Goal: Task Accomplishment & Management: Manage account settings

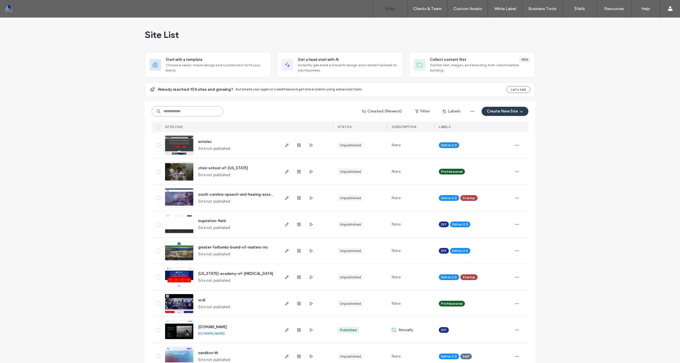
click at [186, 112] on input at bounding box center [188, 111] width 72 height 10
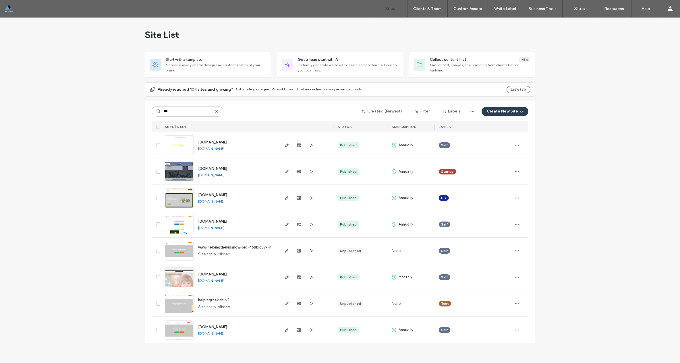
type input "***"
click at [227, 326] on span "www.helpingthekidsnow.org" at bounding box center [212, 327] width 29 height 4
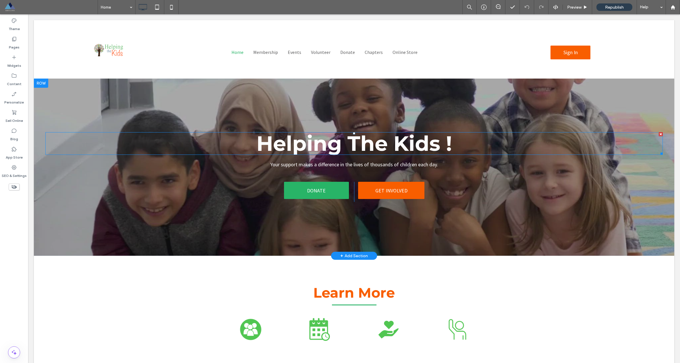
click at [425, 149] on strong "The Kids !" at bounding box center [399, 143] width 104 height 25
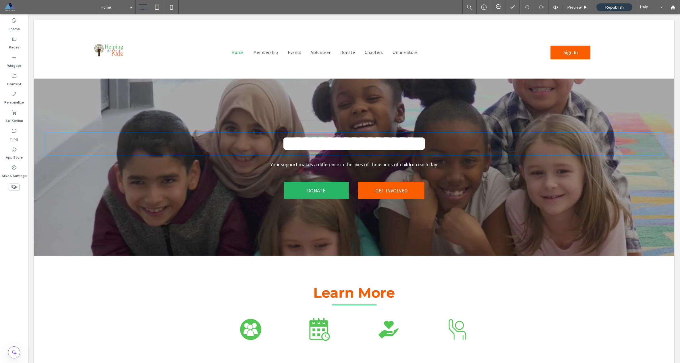
type input "**********"
type input "**"
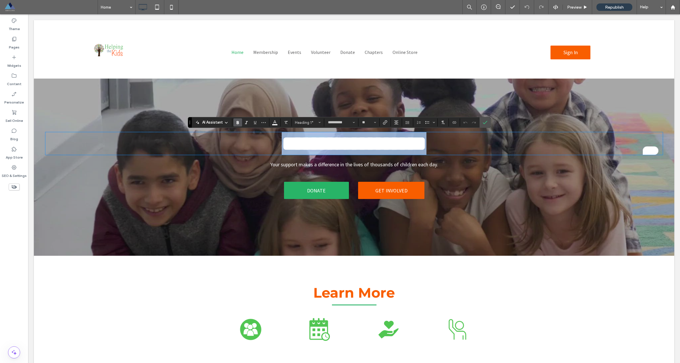
click at [464, 148] on h1 "**********" at bounding box center [353, 143] width 617 height 23
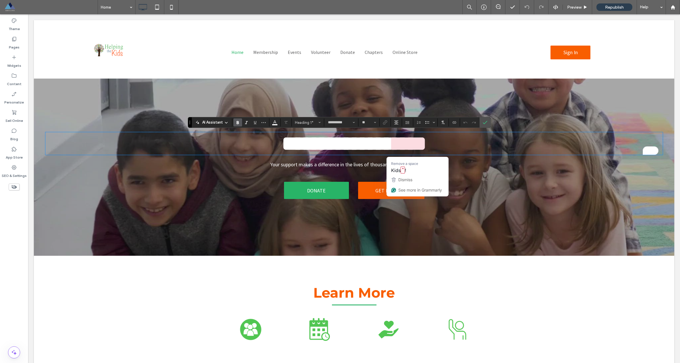
click at [426, 146] on strong "**********" at bounding box center [386, 143] width 80 height 20
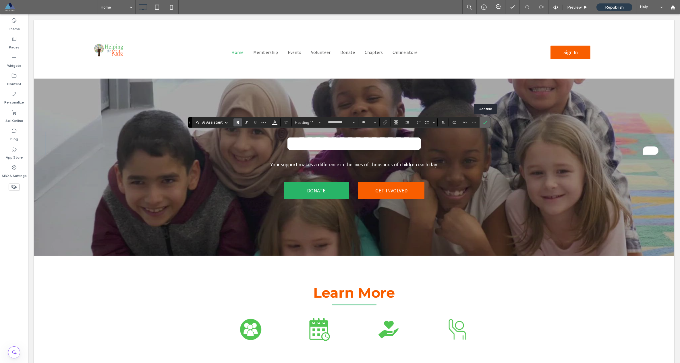
click at [484, 125] on span "Confirm" at bounding box center [484, 122] width 3 height 10
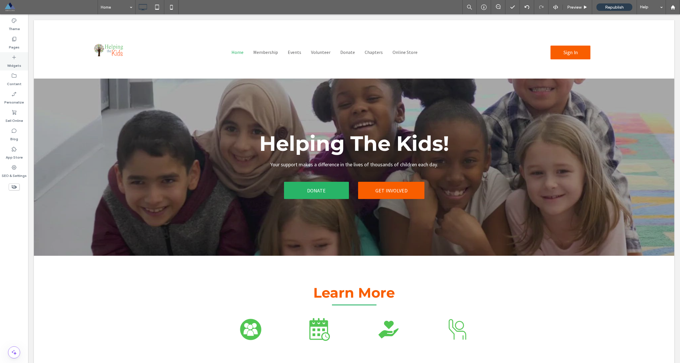
click at [21, 61] on div "Widgets" at bounding box center [14, 61] width 28 height 18
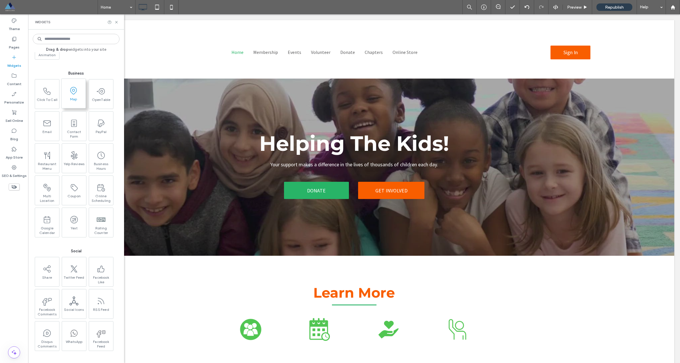
scroll to position [713, 0]
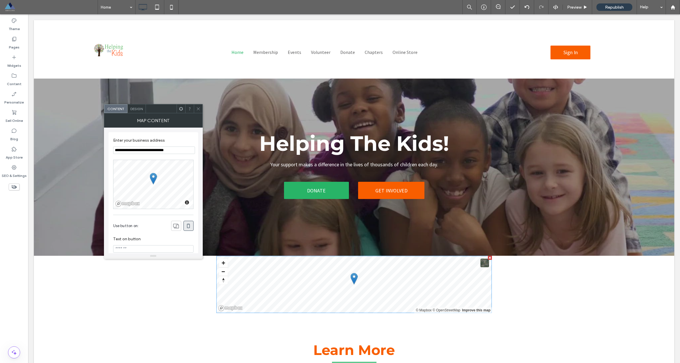
click at [488, 259] on div at bounding box center [490, 258] width 4 height 4
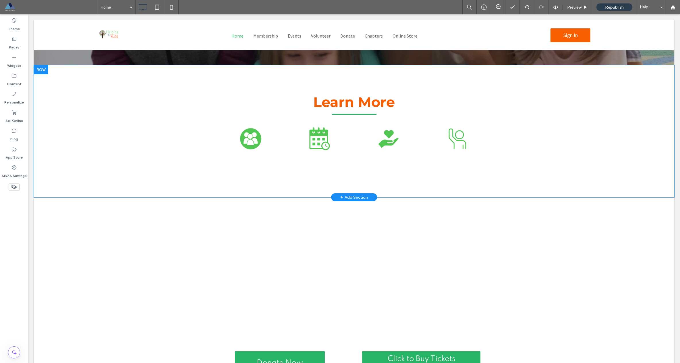
scroll to position [286, 0]
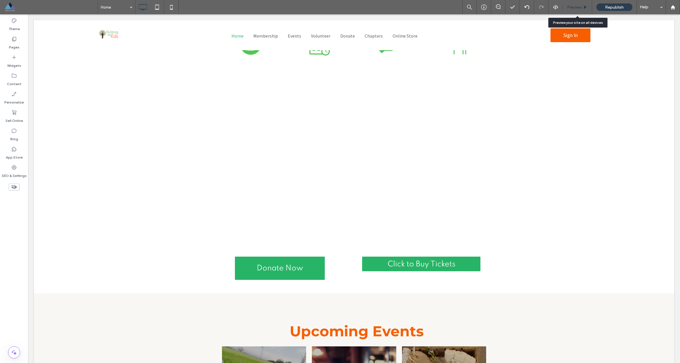
click at [573, 5] on span "Preview" at bounding box center [574, 7] width 14 height 5
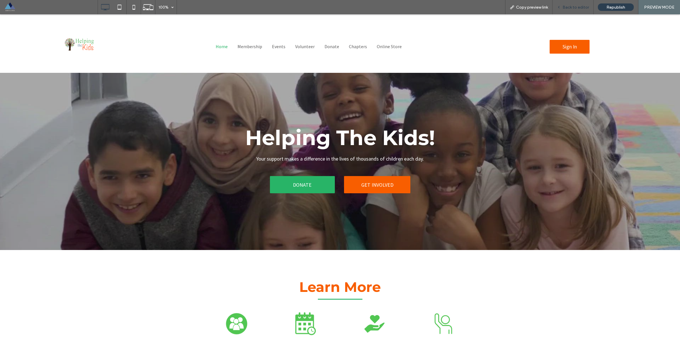
click at [578, 9] on span "Back to editor" at bounding box center [575, 7] width 26 height 5
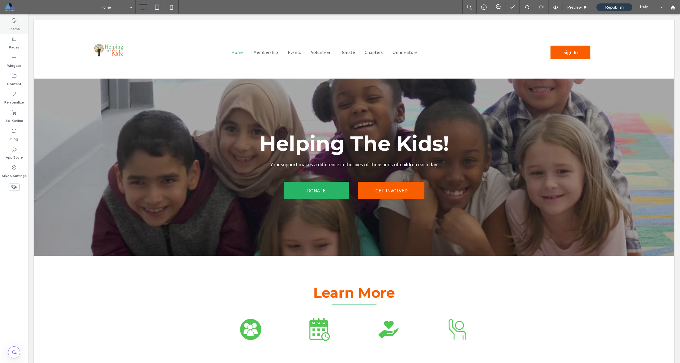
click at [13, 22] on icon at bounding box center [14, 21] width 6 height 6
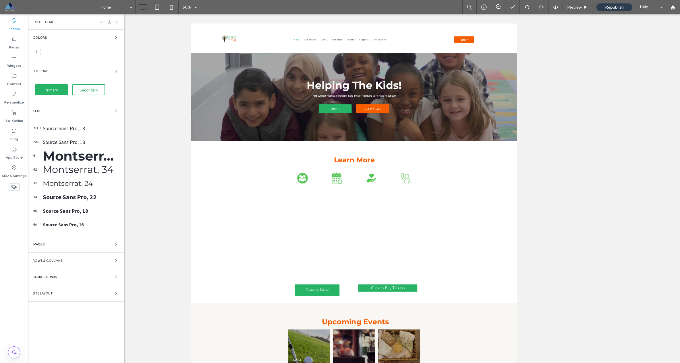
click at [116, 23] on icon at bounding box center [116, 22] width 4 height 4
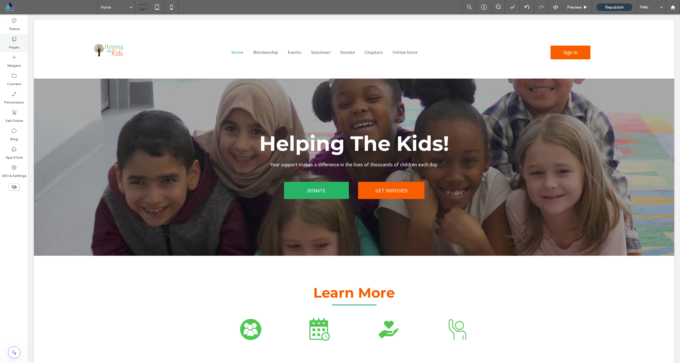
click at [12, 43] on label "Pages" at bounding box center [14, 46] width 11 height 8
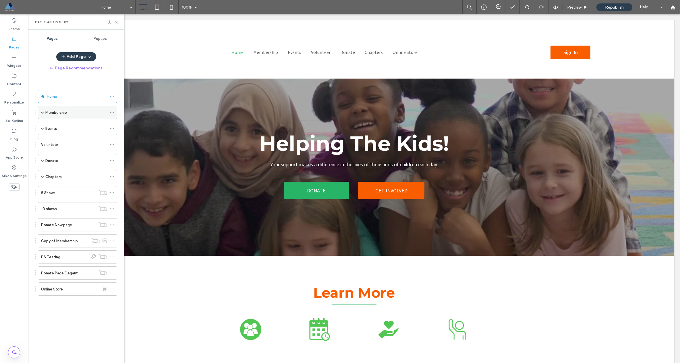
click at [42, 114] on span at bounding box center [42, 112] width 3 height 13
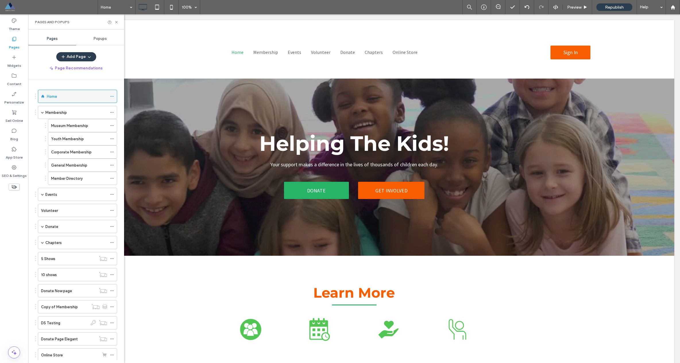
click at [112, 96] on use at bounding box center [111, 96] width 3 height 1
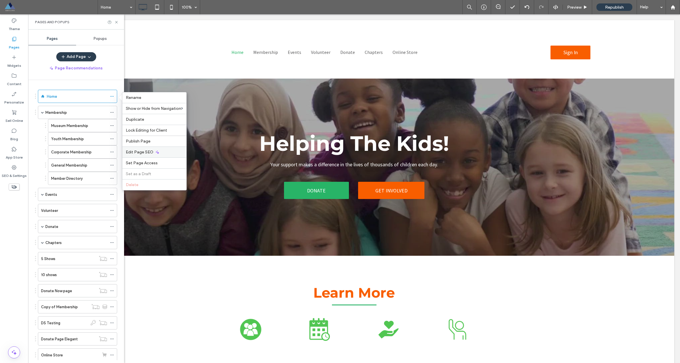
click at [145, 150] on div "Edit Page SEO" at bounding box center [154, 152] width 64 height 11
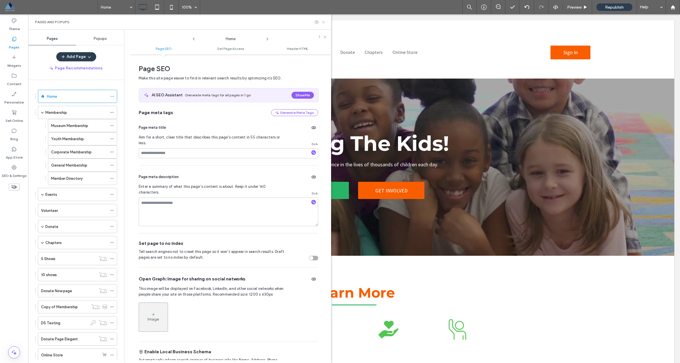
click at [323, 23] on icon at bounding box center [323, 22] width 4 height 4
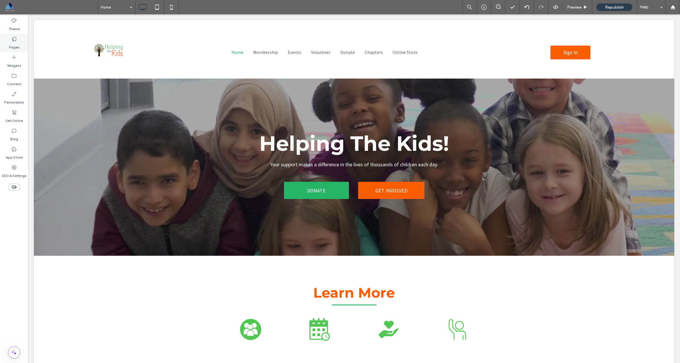
click at [7, 49] on div "Pages" at bounding box center [14, 43] width 28 height 18
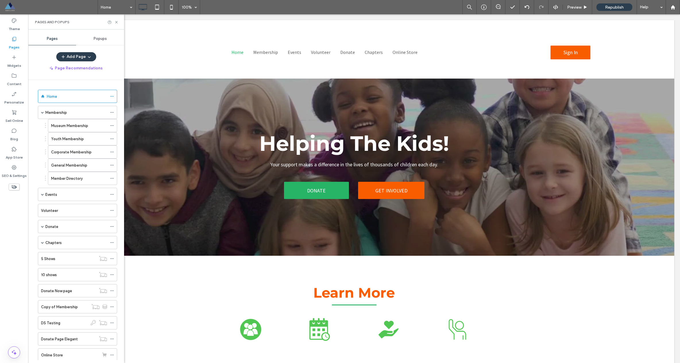
click at [62, 199] on div "Events" at bounding box center [76, 194] width 62 height 13
click at [65, 210] on label "Annual Dinner Event" at bounding box center [68, 208] width 34 height 10
click at [115, 23] on use at bounding box center [116, 22] width 2 height 2
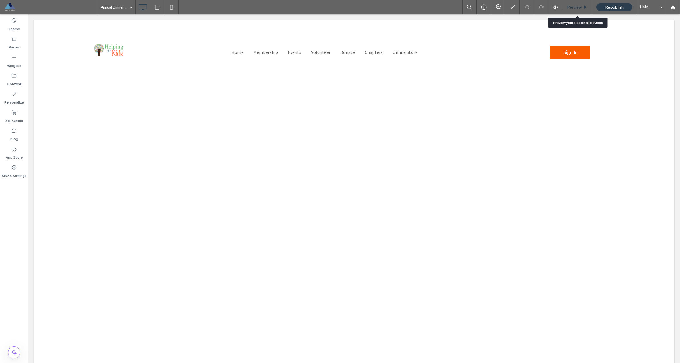
drag, startPoint x: 569, startPoint y: 6, endPoint x: 516, endPoint y: 11, distance: 53.3
click at [569, 6] on span "Preview" at bounding box center [574, 7] width 14 height 5
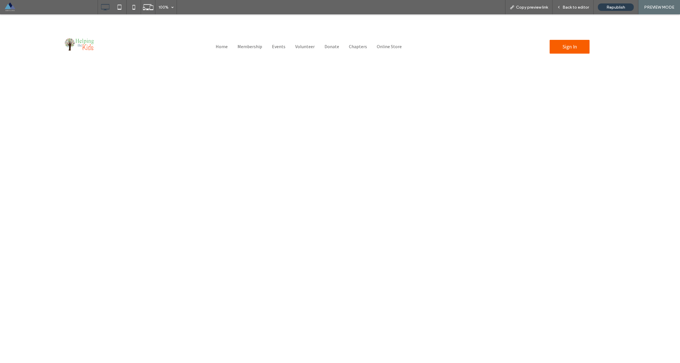
click at [88, 44] on img at bounding box center [79, 45] width 45 height 45
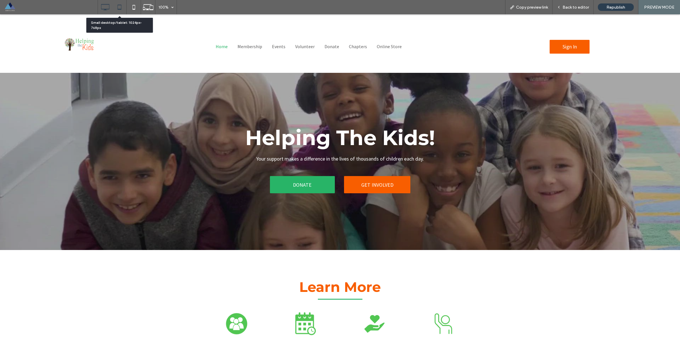
click at [122, 8] on icon at bounding box center [119, 6] width 11 height 11
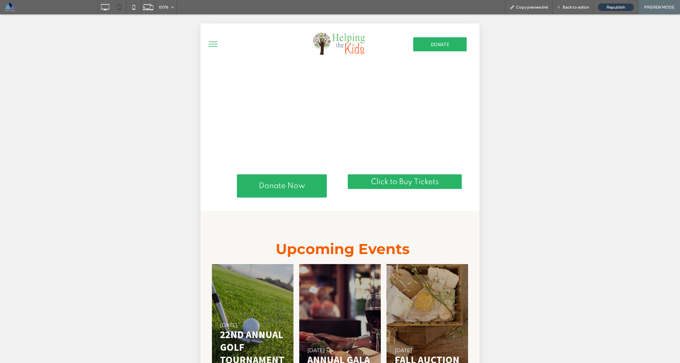
scroll to position [288, 0]
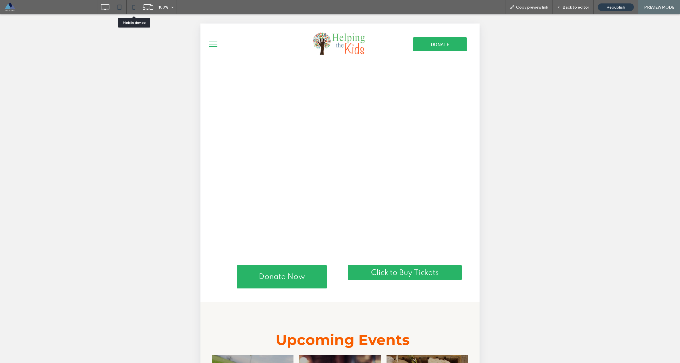
click at [136, 12] on icon at bounding box center [133, 6] width 11 height 11
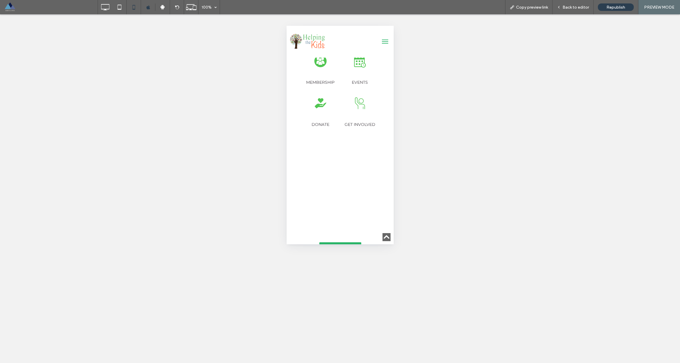
scroll to position [0, 0]
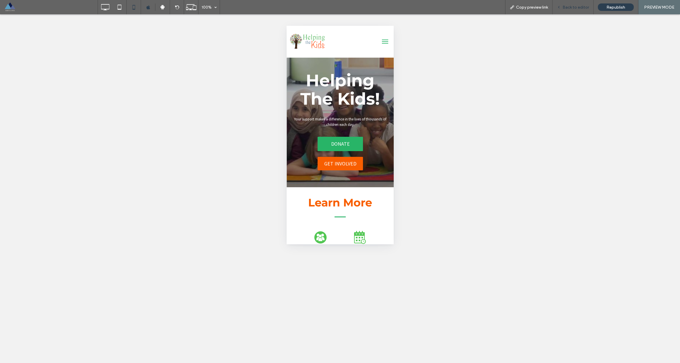
click at [573, 7] on span "Back to editor" at bounding box center [575, 7] width 26 height 5
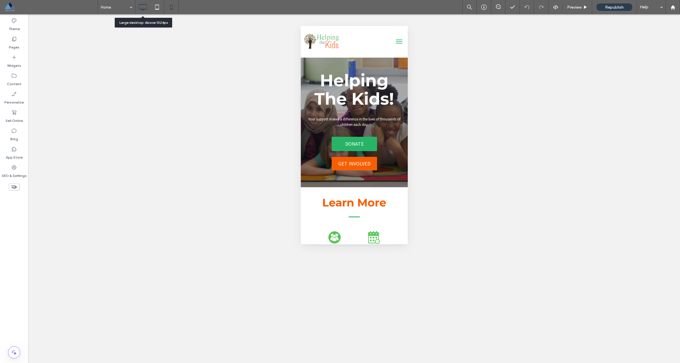
click at [147, 9] on use at bounding box center [143, 7] width 8 height 6
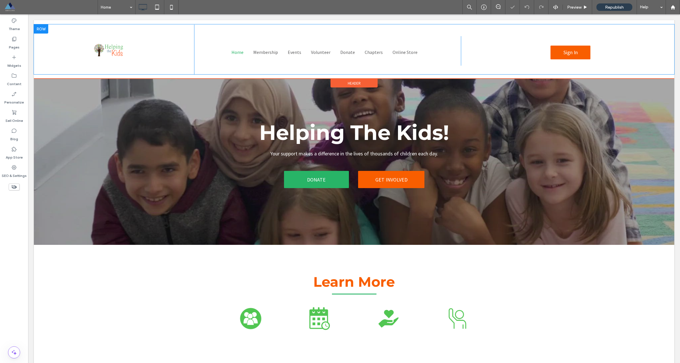
scroll to position [7, 0]
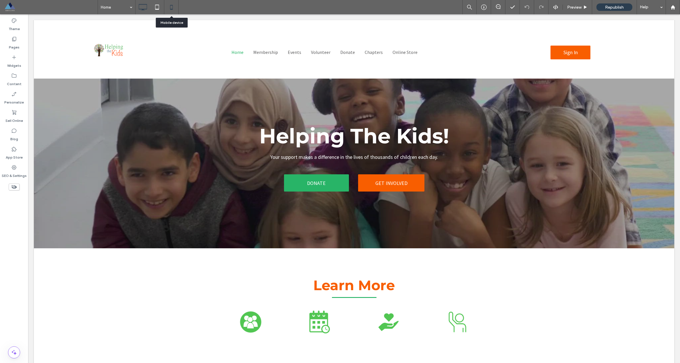
click at [172, 8] on icon at bounding box center [171, 6] width 11 height 11
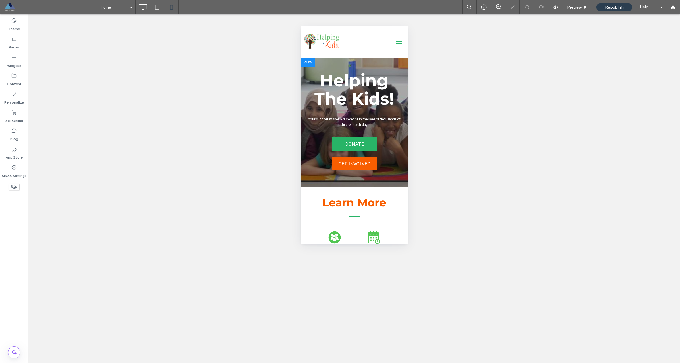
scroll to position [0, 0]
click at [353, 121] on span "Your support makes a difference in the lives of thousands of children each day." at bounding box center [354, 122] width 92 height 11
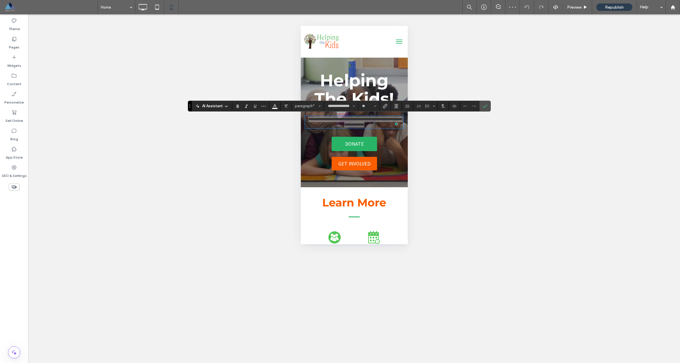
click at [483, 112] on div "Unhide? Yes Unhide? Yes Unhide? Yes Unhide? Yes Unhide? Yes Unhide? Yes Unhide?…" at bounding box center [354, 188] width 652 height 349
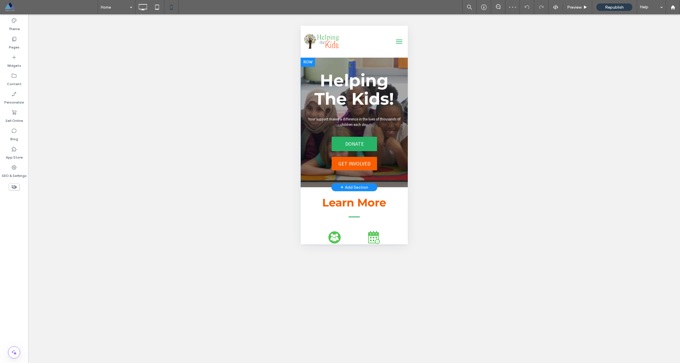
click at [484, 108] on div "Unhide? Yes Unhide? Yes Unhide? Yes Unhide? Yes Unhide? Yes Unhide? Yes Unhide?…" at bounding box center [354, 188] width 652 height 349
click at [367, 124] on p "Your support makes a difference in the lives of thousands of children each day." at bounding box center [354, 122] width 98 height 11
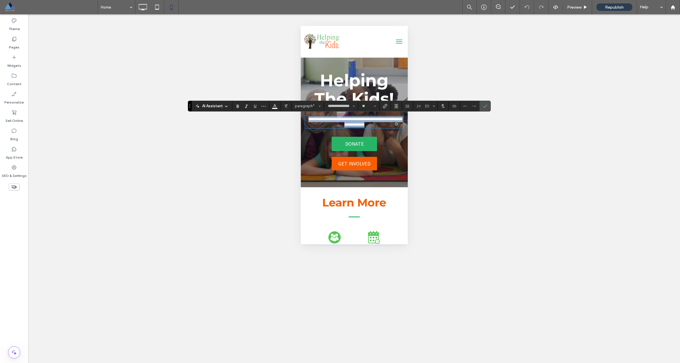
click at [370, 126] on p "**********" at bounding box center [354, 122] width 98 height 11
click at [230, 148] on div "Unhide? Yes Unhide? Yes Unhide? Yes Unhide? Yes Unhide? Yes Unhide? Yes Unhide?…" at bounding box center [354, 188] width 652 height 349
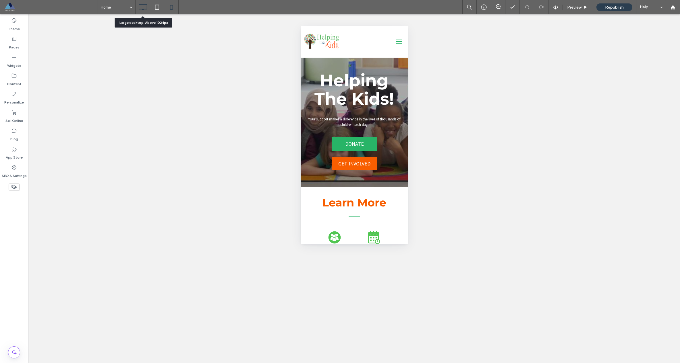
click at [142, 7] on icon at bounding box center [142, 6] width 11 height 11
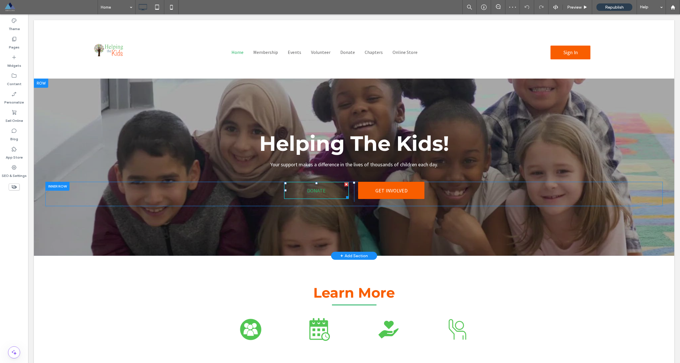
click at [330, 195] on link "DONATE" at bounding box center [316, 190] width 65 height 17
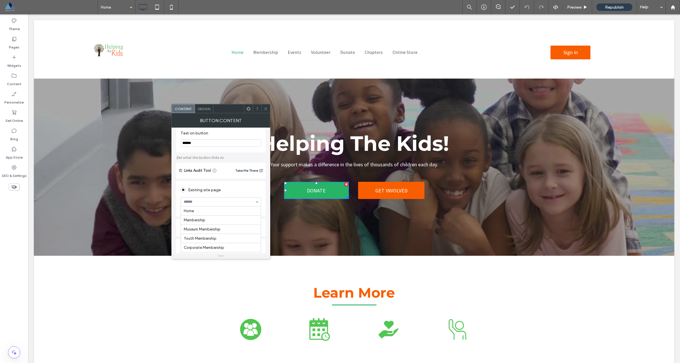
scroll to position [237, 0]
click at [231, 178] on div "Existing site page" at bounding box center [221, 182] width 80 height 11
click at [201, 110] on span "Design" at bounding box center [204, 109] width 12 height 4
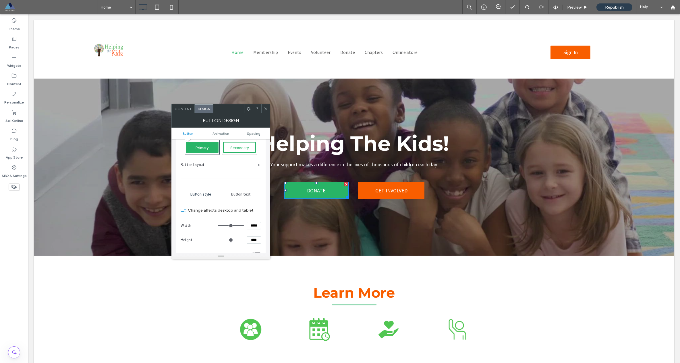
scroll to position [20, 0]
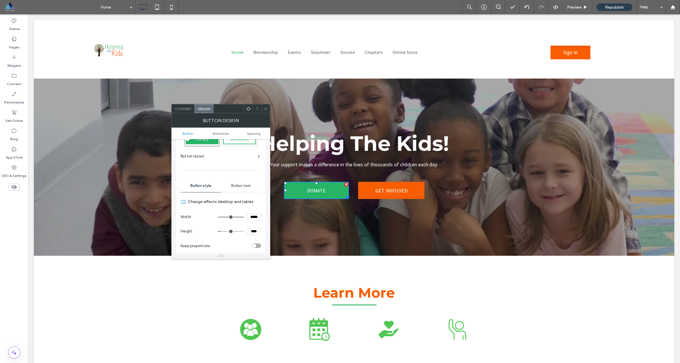
click at [265, 108] on icon at bounding box center [266, 109] width 4 height 4
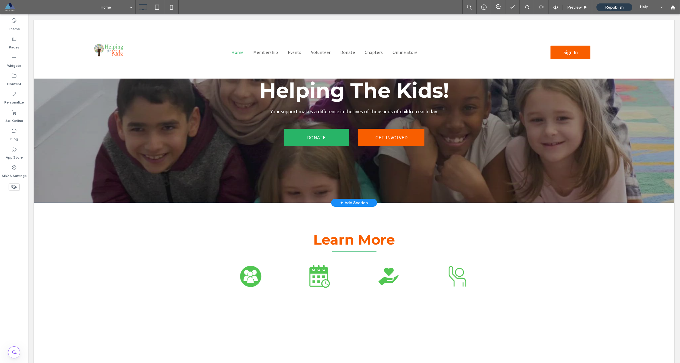
scroll to position [0, 0]
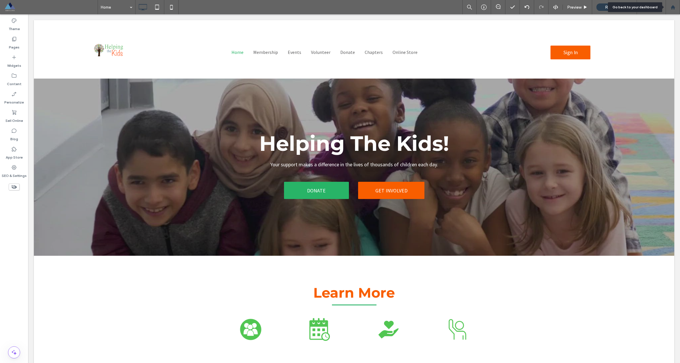
click at [675, 7] on div at bounding box center [673, 7] width 14 height 5
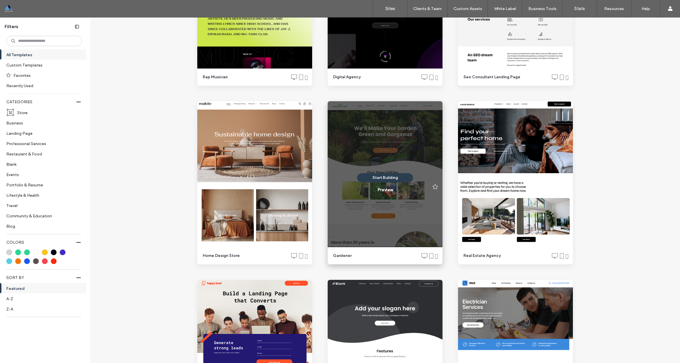
scroll to position [1336, 0]
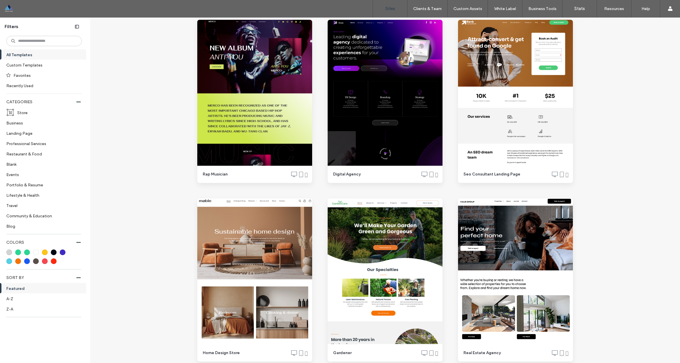
click at [391, 7] on label "Sites" at bounding box center [390, 8] width 10 height 5
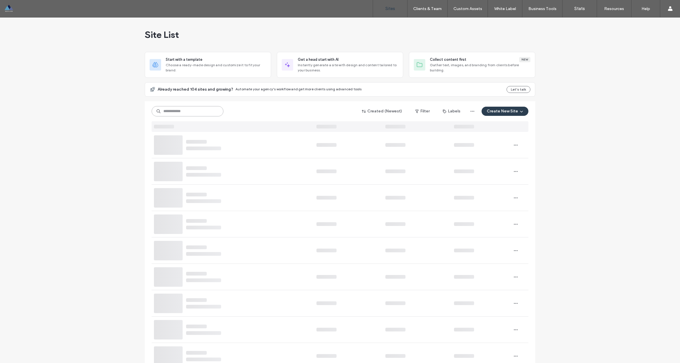
click at [175, 109] on input at bounding box center [188, 111] width 72 height 10
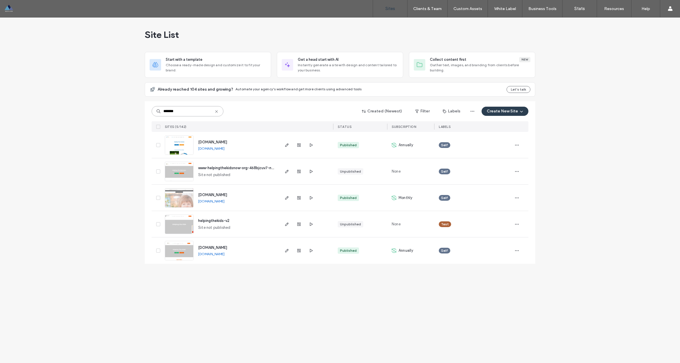
type input "*******"
click at [222, 248] on span "www.helpingthekidsnow.org" at bounding box center [212, 248] width 29 height 4
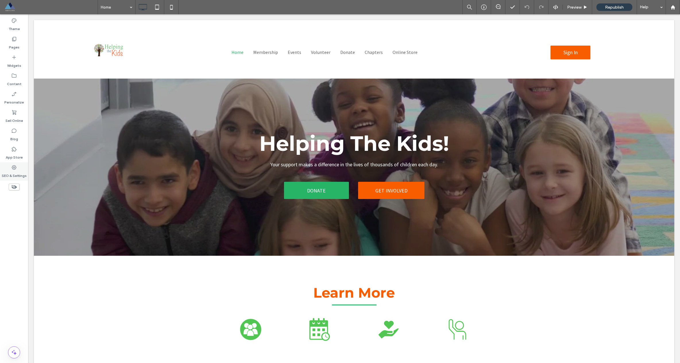
click at [22, 166] on div "SEO & Settings" at bounding box center [14, 171] width 28 height 18
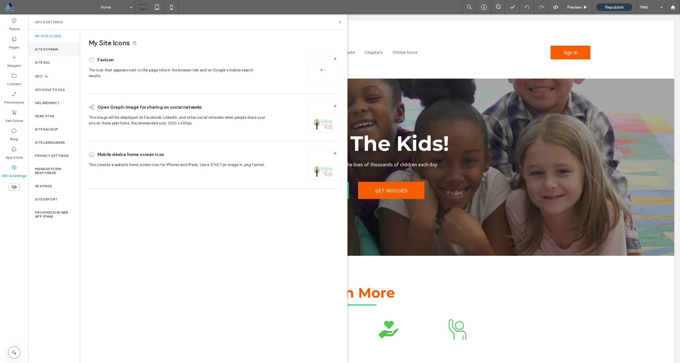
click at [51, 52] on div "Site Domain" at bounding box center [54, 49] width 52 height 13
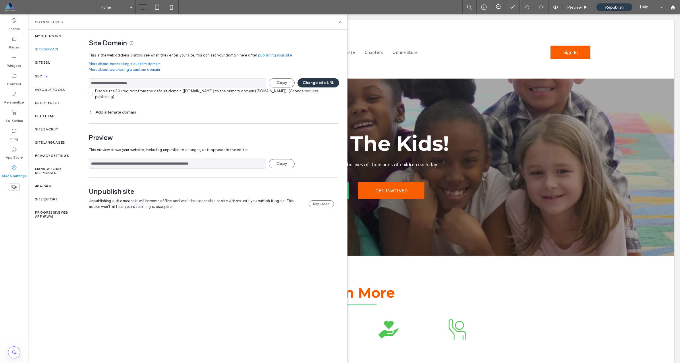
click at [316, 86] on button "Change site URL" at bounding box center [318, 82] width 42 height 9
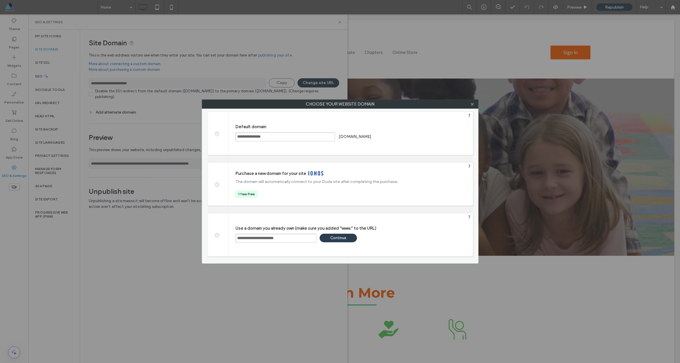
click at [343, 240] on div "Continue" at bounding box center [337, 238] width 37 height 9
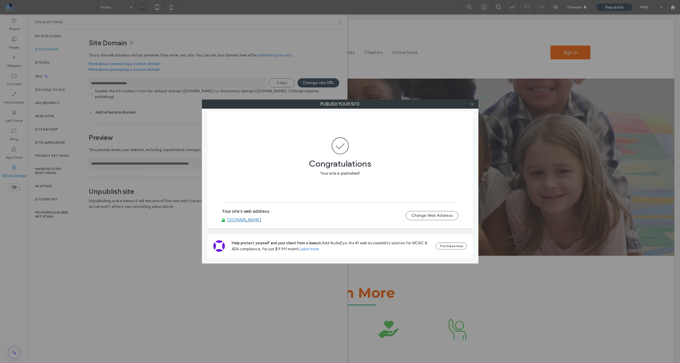
click at [473, 106] on icon at bounding box center [472, 104] width 4 height 4
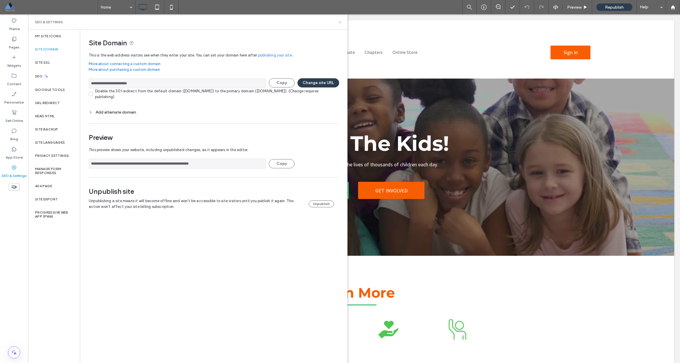
click at [341, 22] on icon at bounding box center [340, 22] width 4 height 4
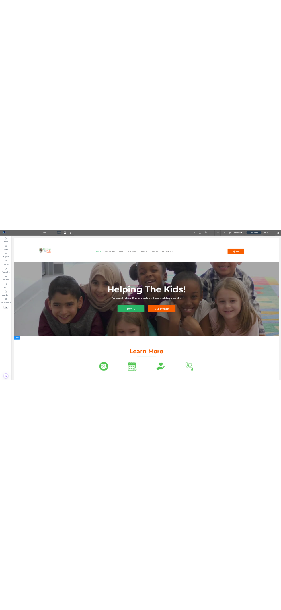
scroll to position [7, 0]
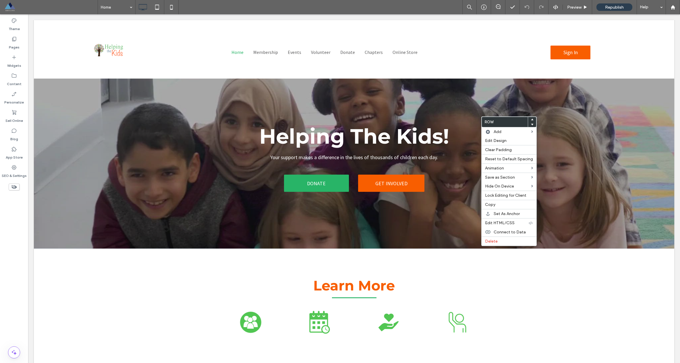
click at [483, 28] on div "Sign In Click To Paste" at bounding box center [567, 50] width 213 height 50
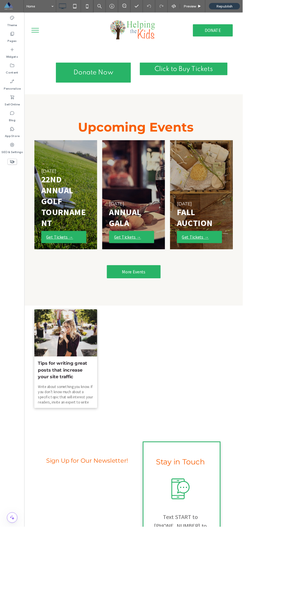
scroll to position [435, 0]
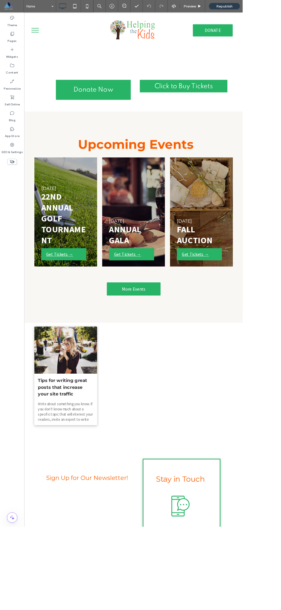
click at [163, 213] on link at bounding box center [150, 243] width 73 height 126
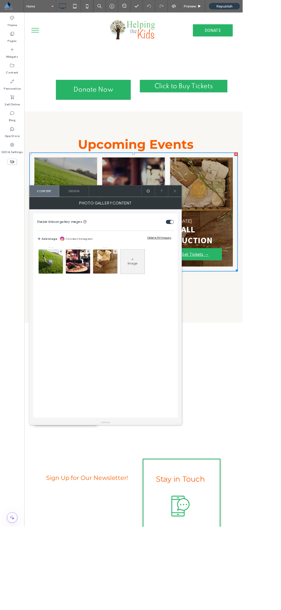
click at [203, 222] on icon at bounding box center [203, 221] width 4 height 4
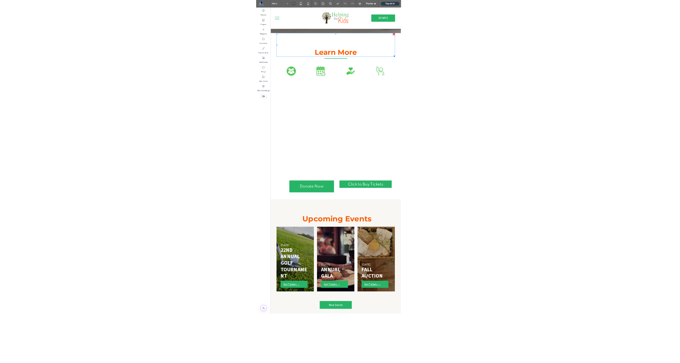
scroll to position [175, 0]
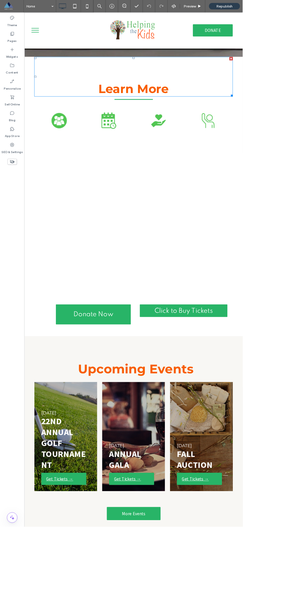
click at [281, 212] on html ".wqwq-1{fill:#231f20;} .cls-1q, .cls-2q { fill-rule: evenodd; } .cls-2q { fill:…" at bounding box center [140, 305] width 281 height 610
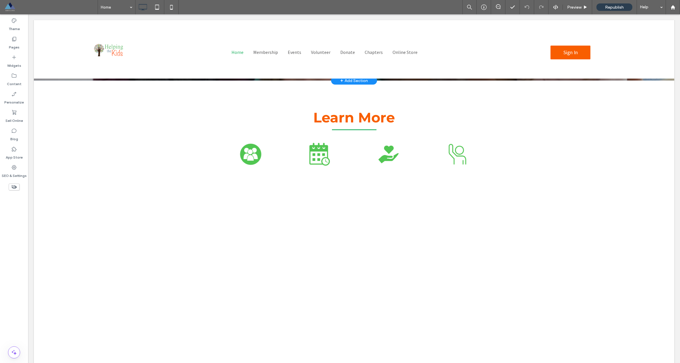
scroll to position [0, 0]
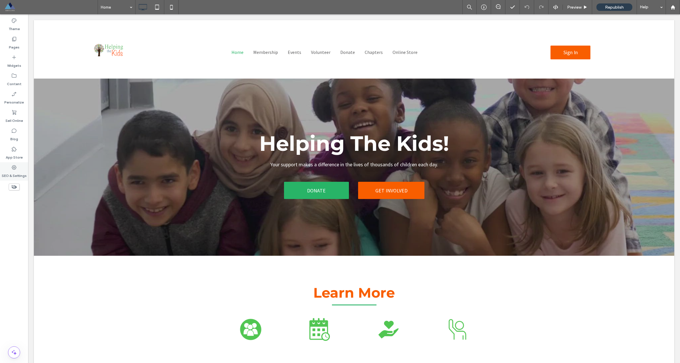
click at [21, 169] on div "SEO & Settings" at bounding box center [14, 171] width 28 height 18
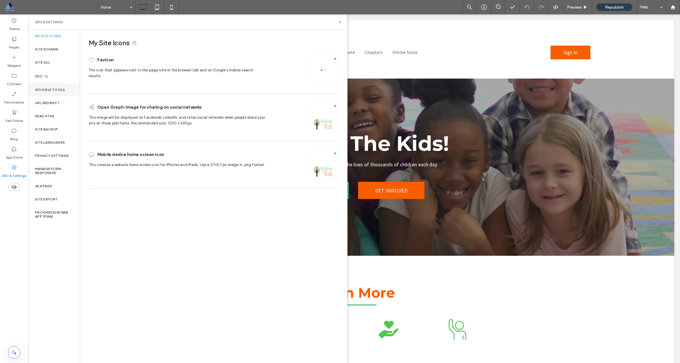
click at [59, 91] on label "Google Tools" at bounding box center [50, 90] width 30 height 4
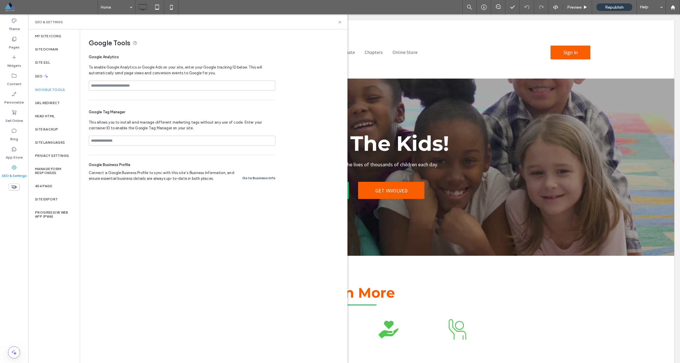
click at [90, 59] on span "Google Analytics" at bounding box center [182, 57] width 187 height 6
click at [102, 85] on input at bounding box center [182, 86] width 187 height 10
